Goal: Information Seeking & Learning: Learn about a topic

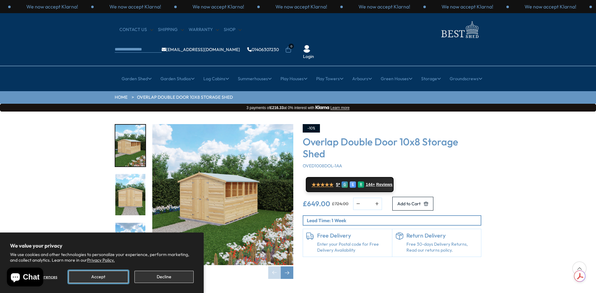
click at [97, 274] on button "Accept" at bounding box center [98, 277] width 59 height 12
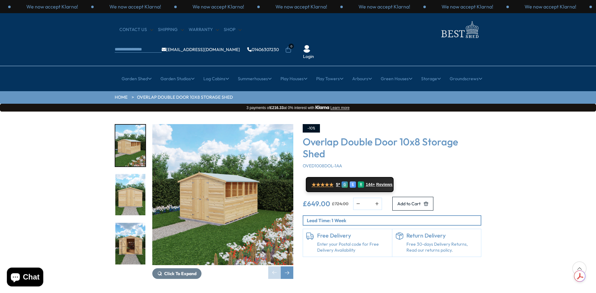
click at [133, 178] on img "2 / 21" at bounding box center [130, 195] width 30 height 42
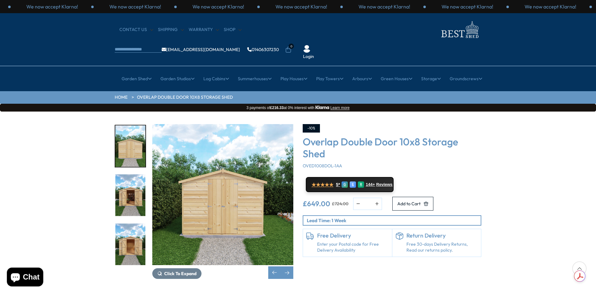
click at [131, 223] on img "4 / 21" at bounding box center [130, 244] width 30 height 42
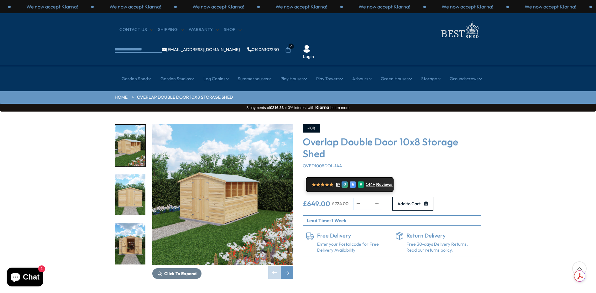
click at [130, 225] on img "3 / 21" at bounding box center [130, 244] width 30 height 42
click at [131, 233] on img "3 / 21" at bounding box center [130, 244] width 30 height 42
click at [129, 227] on img "3 / 21" at bounding box center [130, 244] width 30 height 42
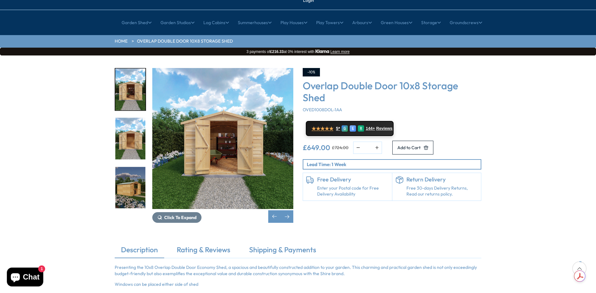
scroll to position [63, 0]
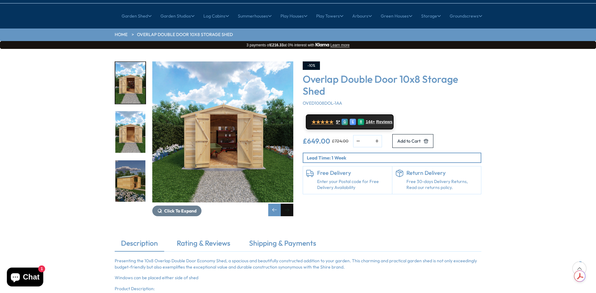
click at [289, 204] on div "Next slide" at bounding box center [287, 210] width 13 height 13
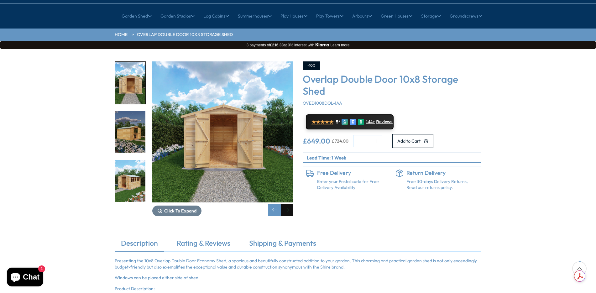
click at [289, 204] on div "Next slide" at bounding box center [287, 210] width 13 height 13
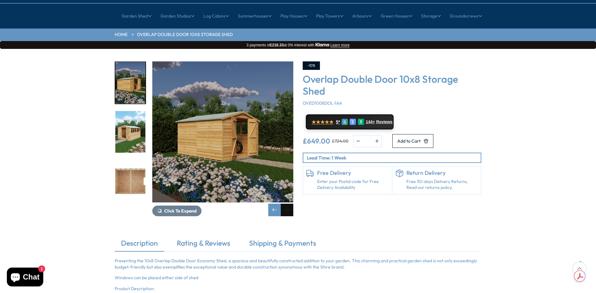
click at [289, 204] on div "Next slide" at bounding box center [287, 210] width 13 height 13
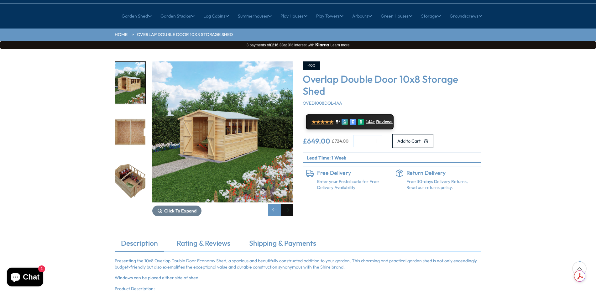
click at [289, 204] on div "Next slide" at bounding box center [287, 210] width 13 height 13
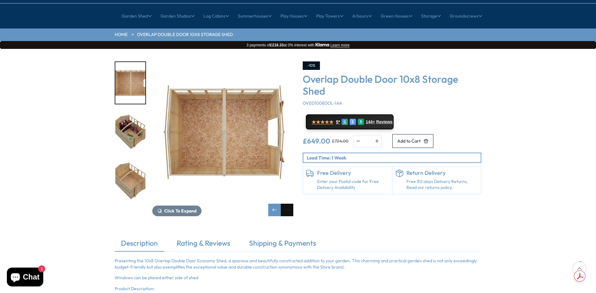
click at [289, 204] on div "Next slide" at bounding box center [287, 210] width 13 height 13
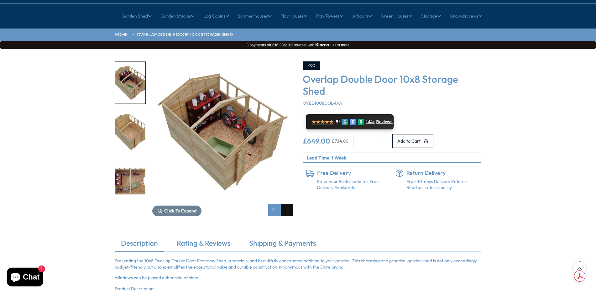
click at [289, 204] on div "Next slide" at bounding box center [287, 210] width 13 height 13
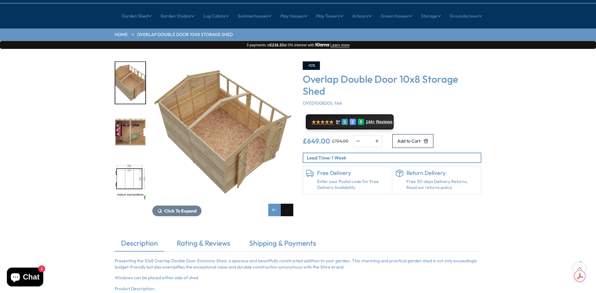
click at [289, 204] on div "Next slide" at bounding box center [287, 210] width 13 height 13
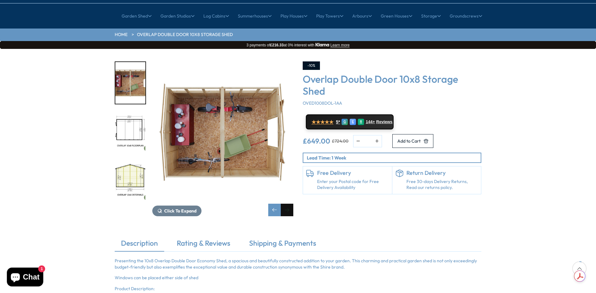
click at [289, 204] on div "Next slide" at bounding box center [287, 210] width 13 height 13
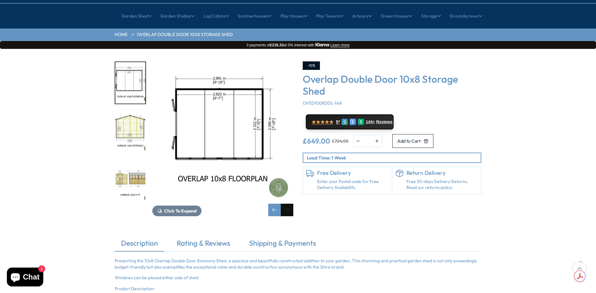
click at [289, 204] on div "Next slide" at bounding box center [287, 210] width 13 height 13
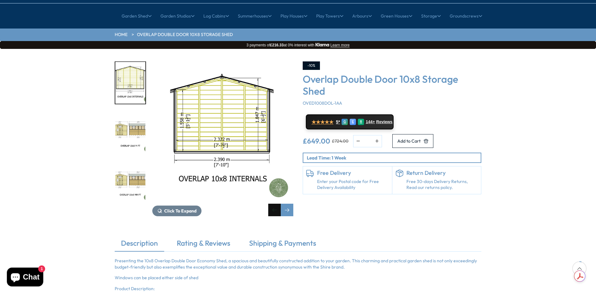
click at [277, 204] on div "Previous slide" at bounding box center [274, 210] width 13 height 13
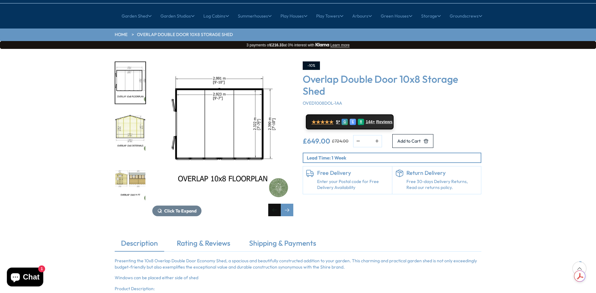
click at [276, 204] on div "Previous slide" at bounding box center [274, 210] width 13 height 13
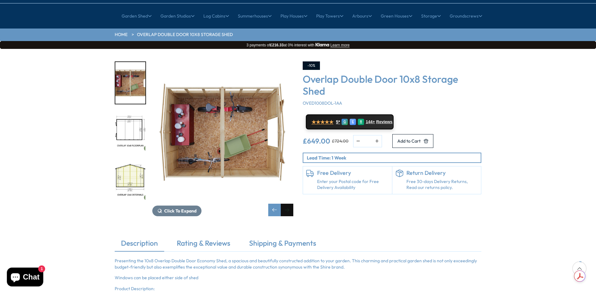
click at [290, 204] on div "Next slide" at bounding box center [287, 210] width 13 height 13
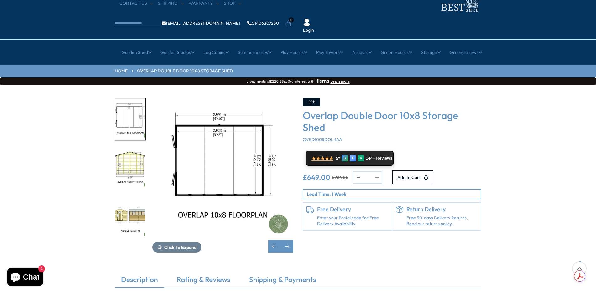
scroll to position [0, 0]
